Goal: Task Accomplishment & Management: Use online tool/utility

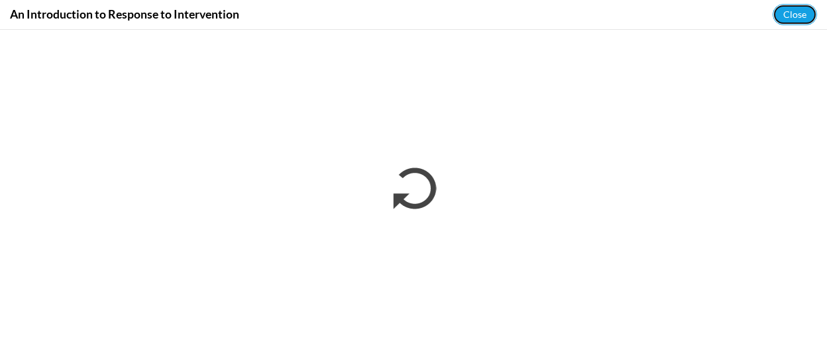
click at [791, 13] on button "Close" at bounding box center [795, 14] width 44 height 21
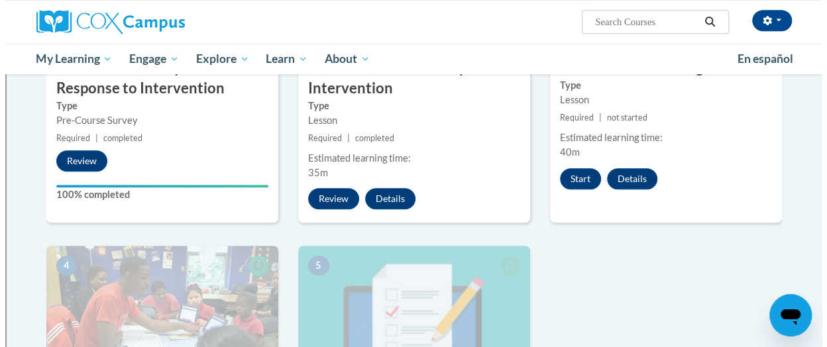
scroll to position [434, 0]
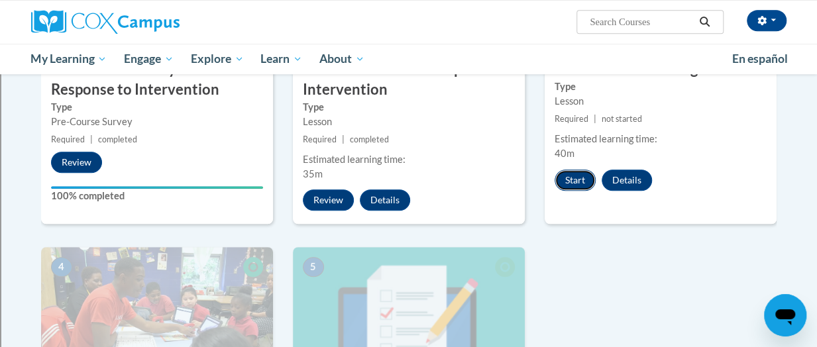
click at [563, 172] on button "Start" at bounding box center [575, 180] width 41 height 21
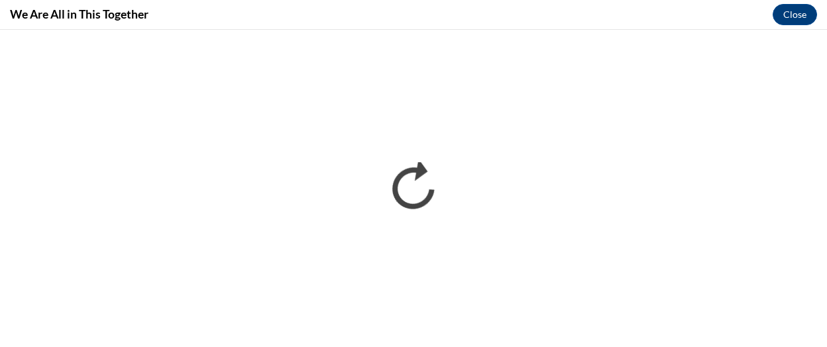
scroll to position [0, 0]
